Goal: Information Seeking & Learning: Learn about a topic

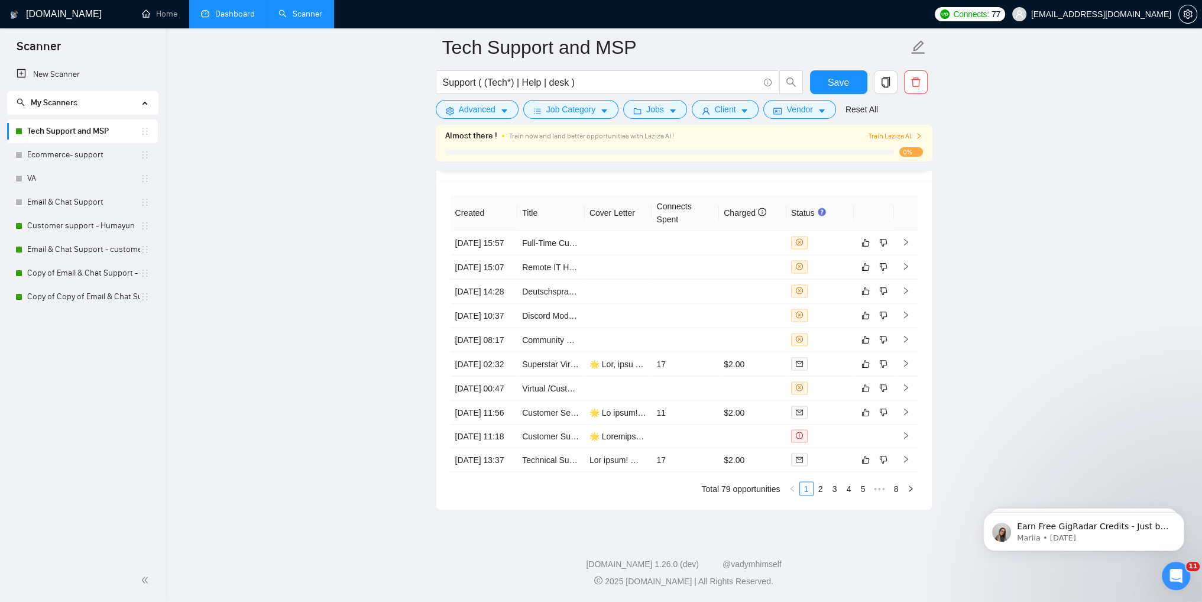
click at [211, 12] on link "Dashboard" at bounding box center [228, 14] width 54 height 10
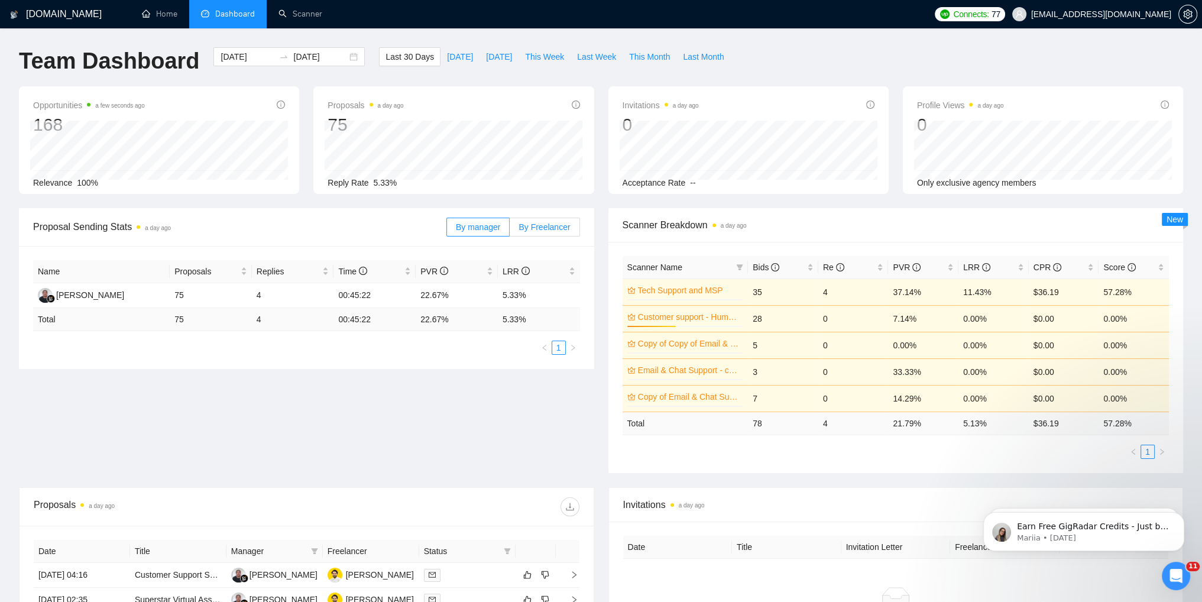
click at [535, 228] on span "By Freelancer" at bounding box center [544, 226] width 51 height 9
click at [510, 230] on input "By Freelancer" at bounding box center [510, 230] width 0 height 0
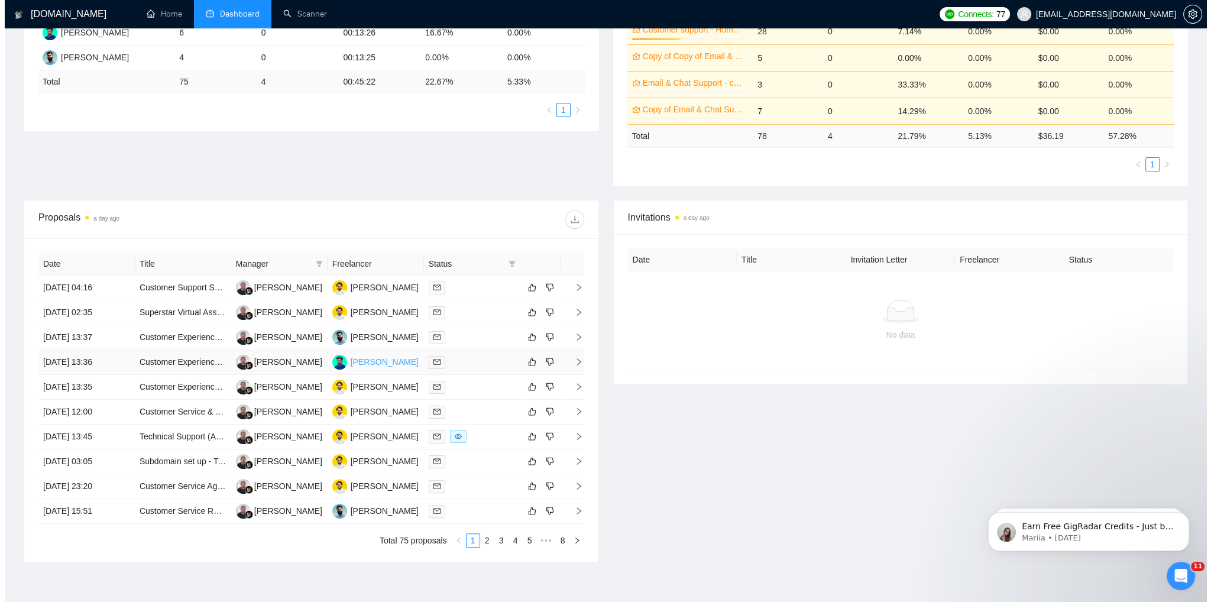
scroll to position [296, 0]
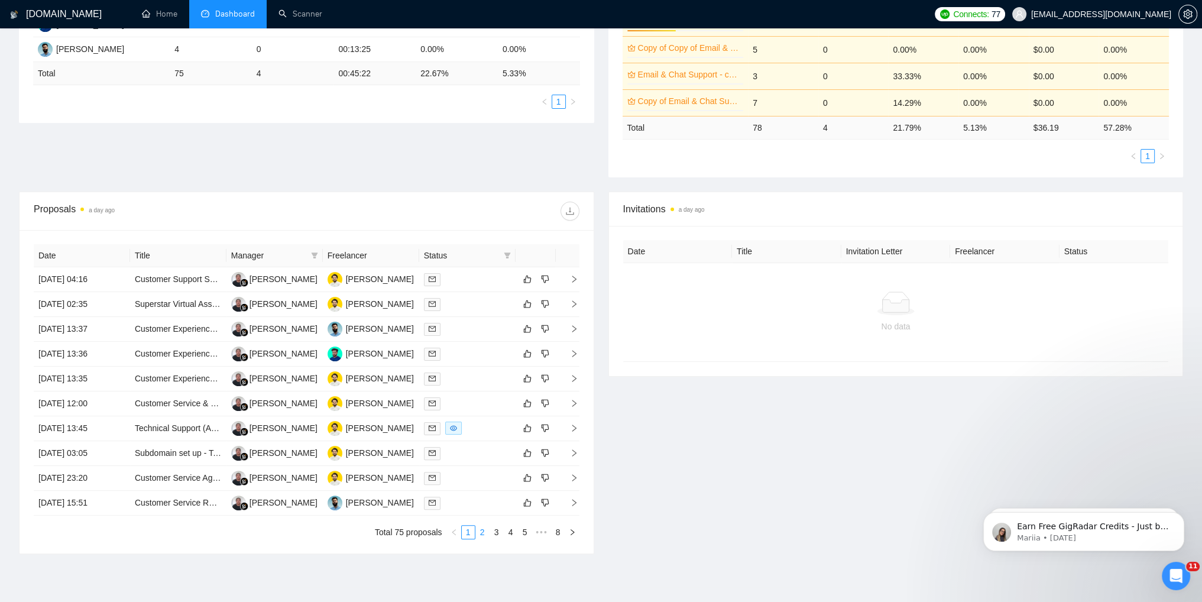
click at [478, 533] on link "2" at bounding box center [482, 532] width 13 height 13
click at [493, 537] on link "3" at bounding box center [496, 532] width 13 height 13
click at [571, 278] on icon "right" at bounding box center [574, 279] width 8 height 8
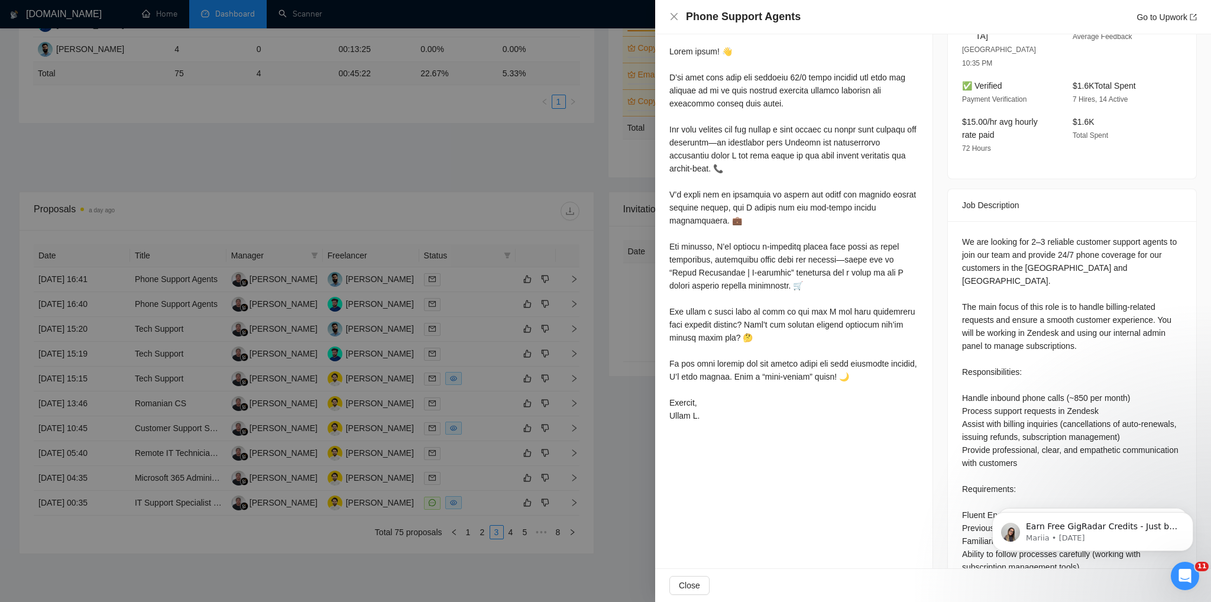
scroll to position [395, 0]
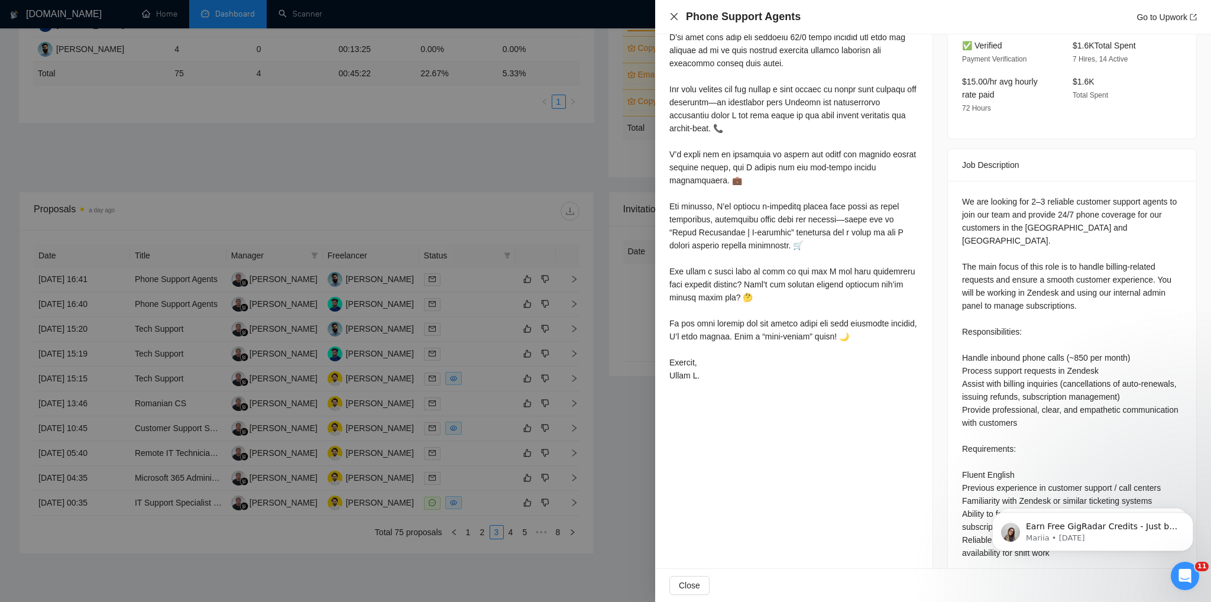
click at [672, 12] on icon "close" at bounding box center [673, 16] width 9 height 9
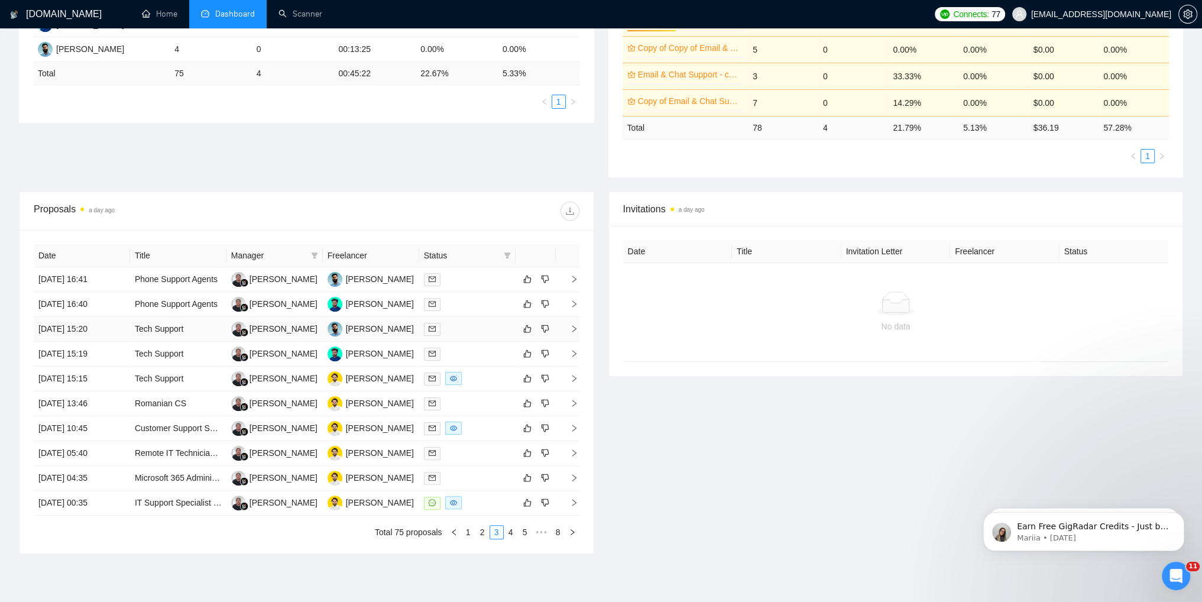
click at [573, 329] on icon "right" at bounding box center [574, 329] width 8 height 8
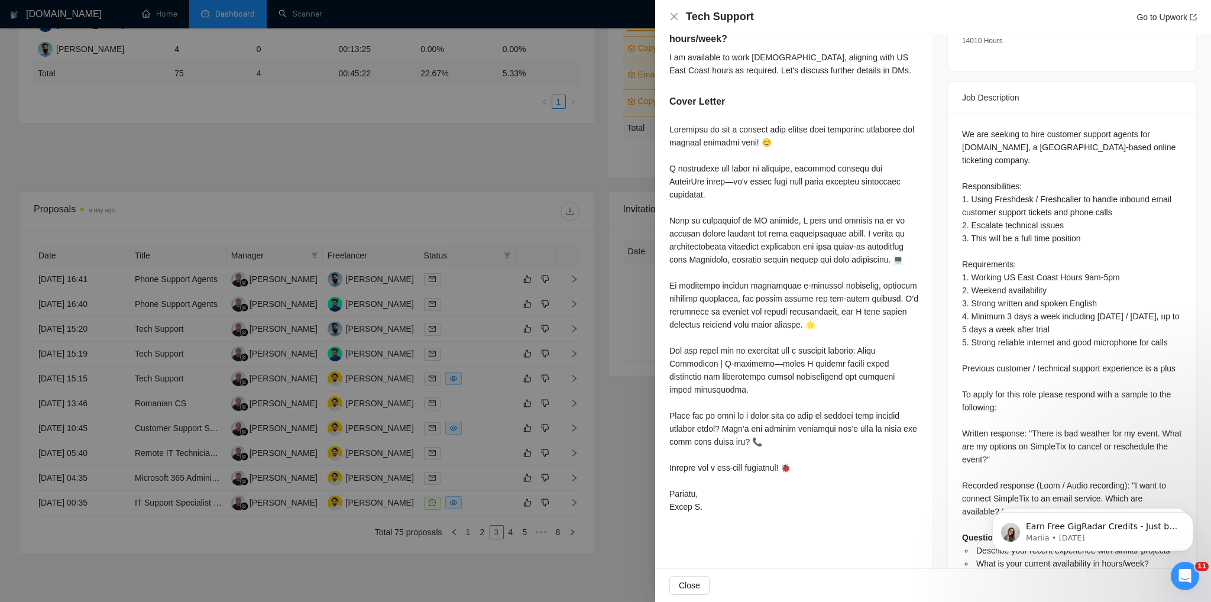
scroll to position [33, 0]
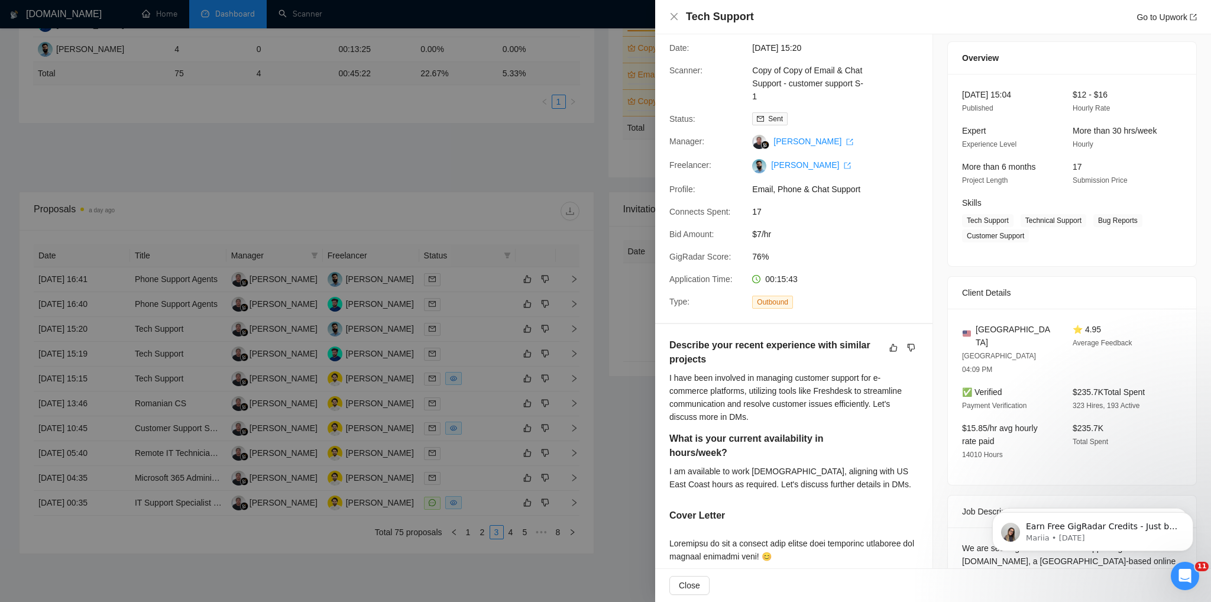
click at [676, 22] on div "Tech Support Go to Upwork" at bounding box center [932, 16] width 527 height 15
click at [672, 13] on icon "close" at bounding box center [673, 16] width 9 height 9
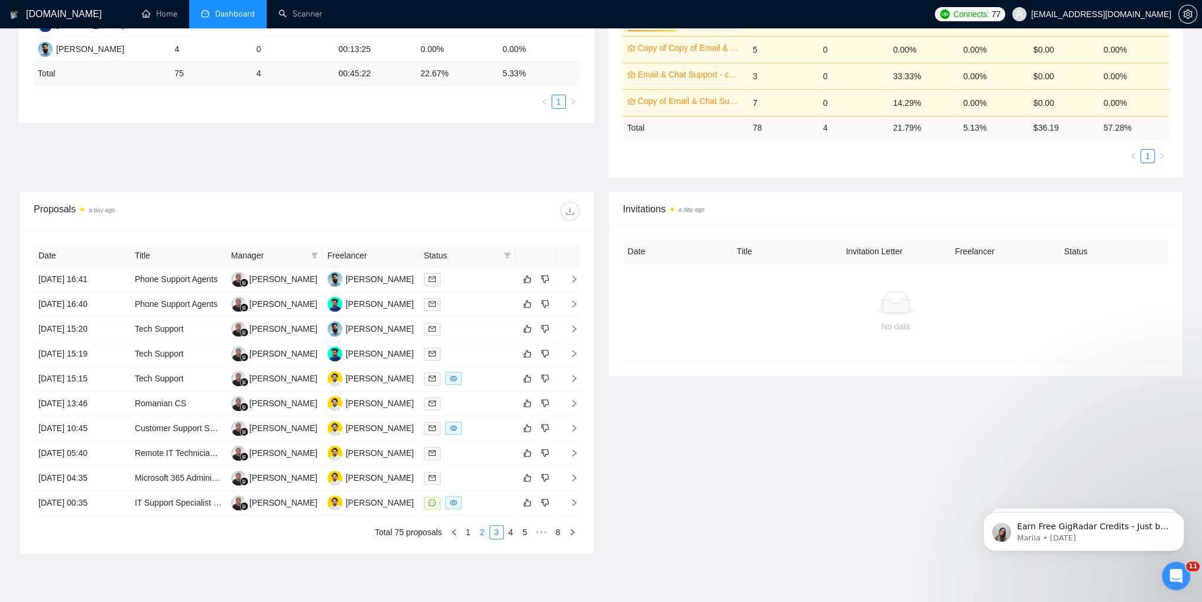
click at [480, 532] on link "2" at bounding box center [482, 532] width 13 height 13
click at [471, 535] on link "1" at bounding box center [468, 532] width 13 height 13
click at [575, 326] on icon "right" at bounding box center [574, 329] width 8 height 8
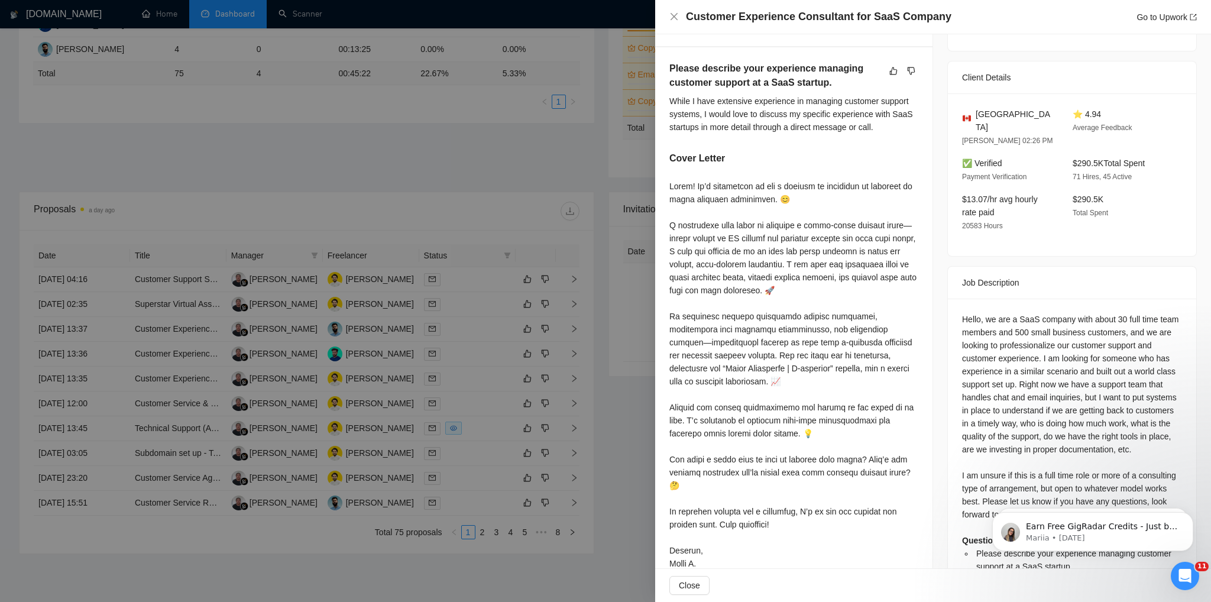
scroll to position [339, 0]
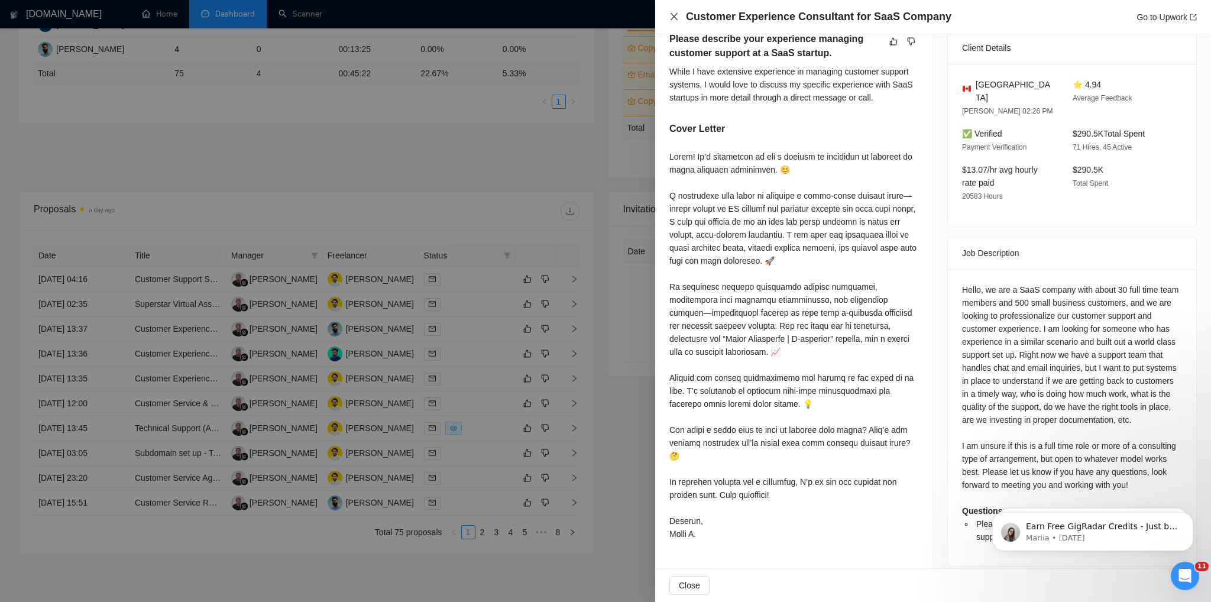
click at [674, 20] on icon "close" at bounding box center [673, 16] width 9 height 9
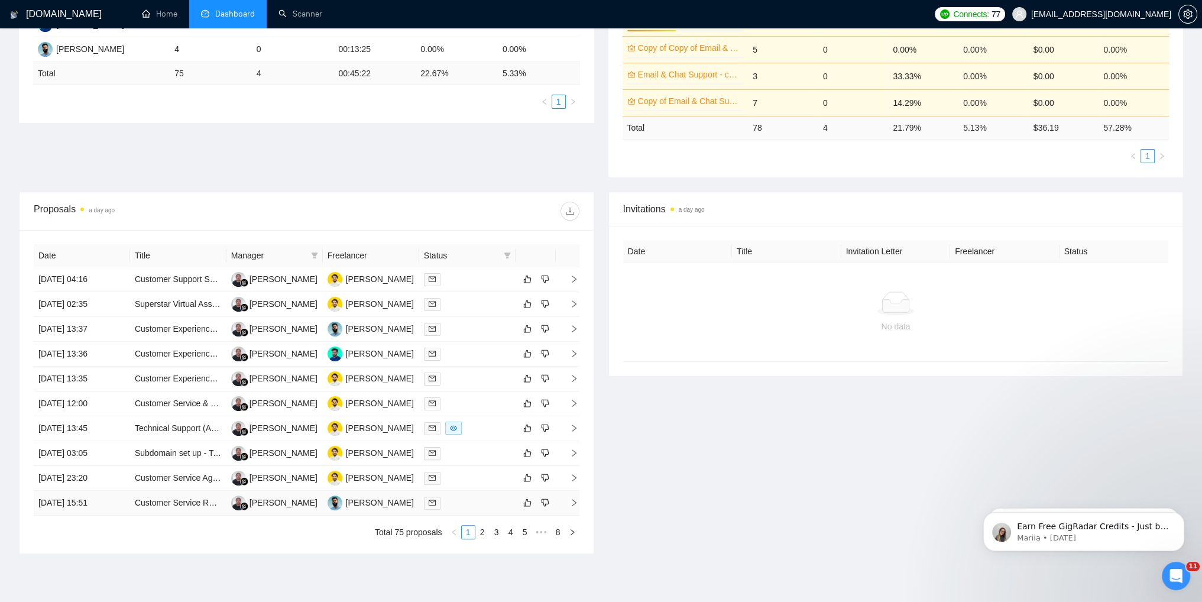
click at [573, 506] on icon "right" at bounding box center [574, 502] width 8 height 8
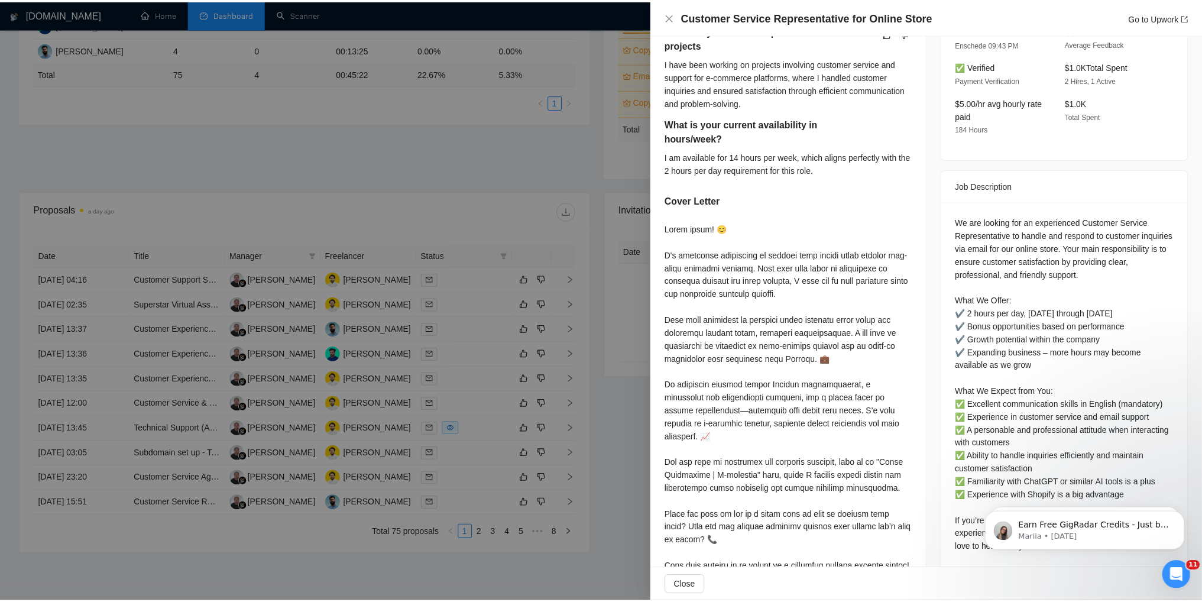
scroll to position [423, 0]
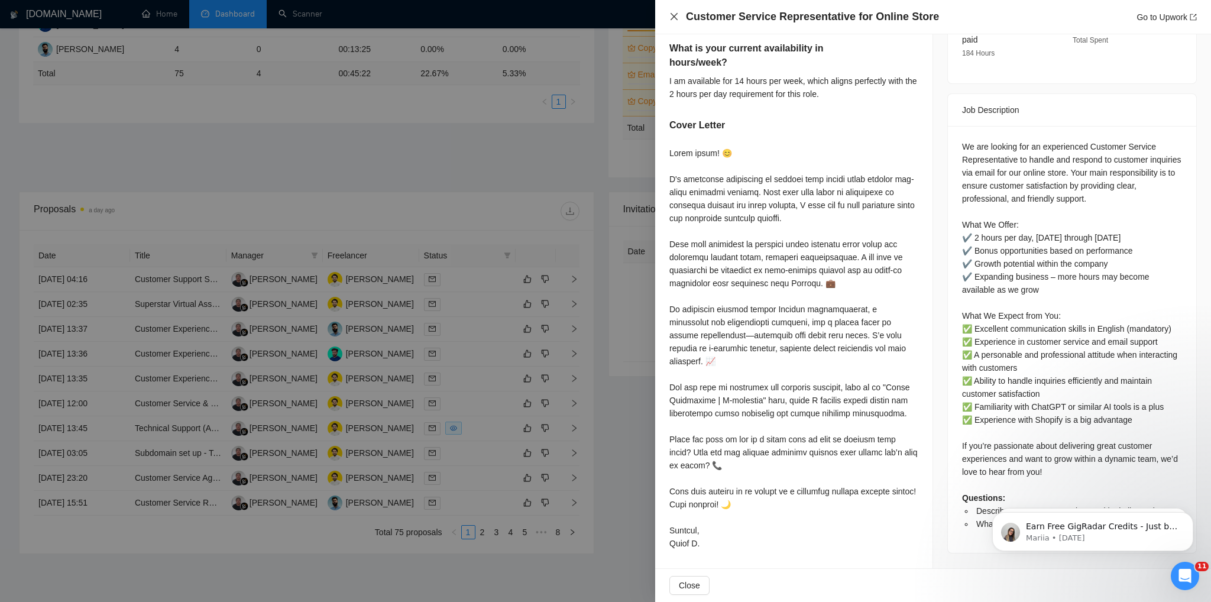
click at [672, 17] on icon "close" at bounding box center [673, 16] width 9 height 9
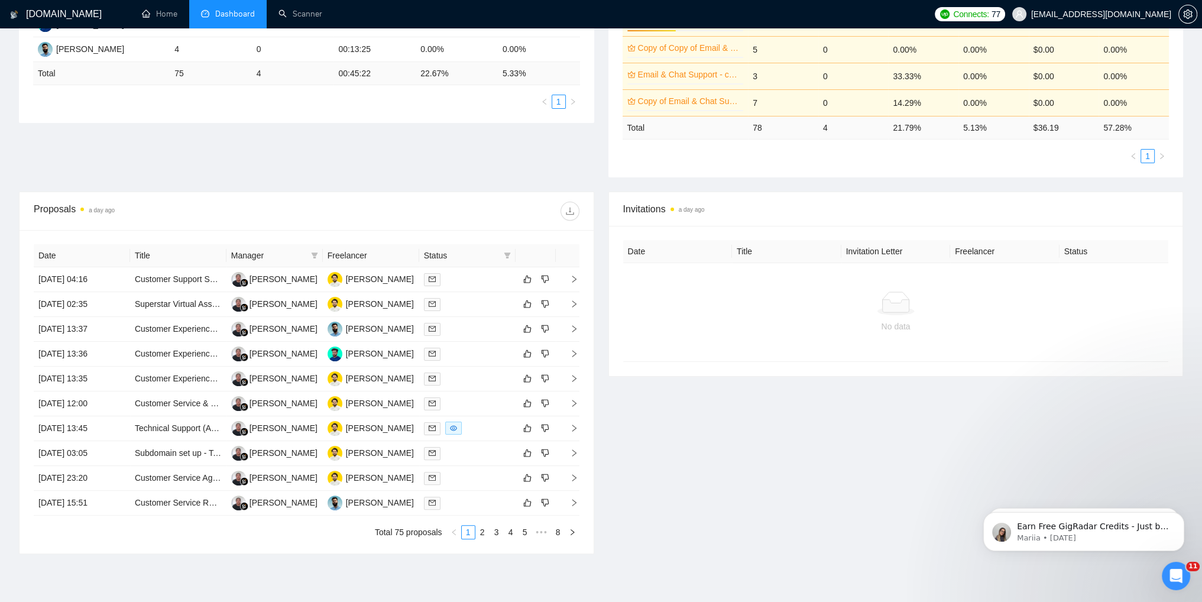
scroll to position [0, 0]
